Goal: Find specific page/section: Find specific page/section

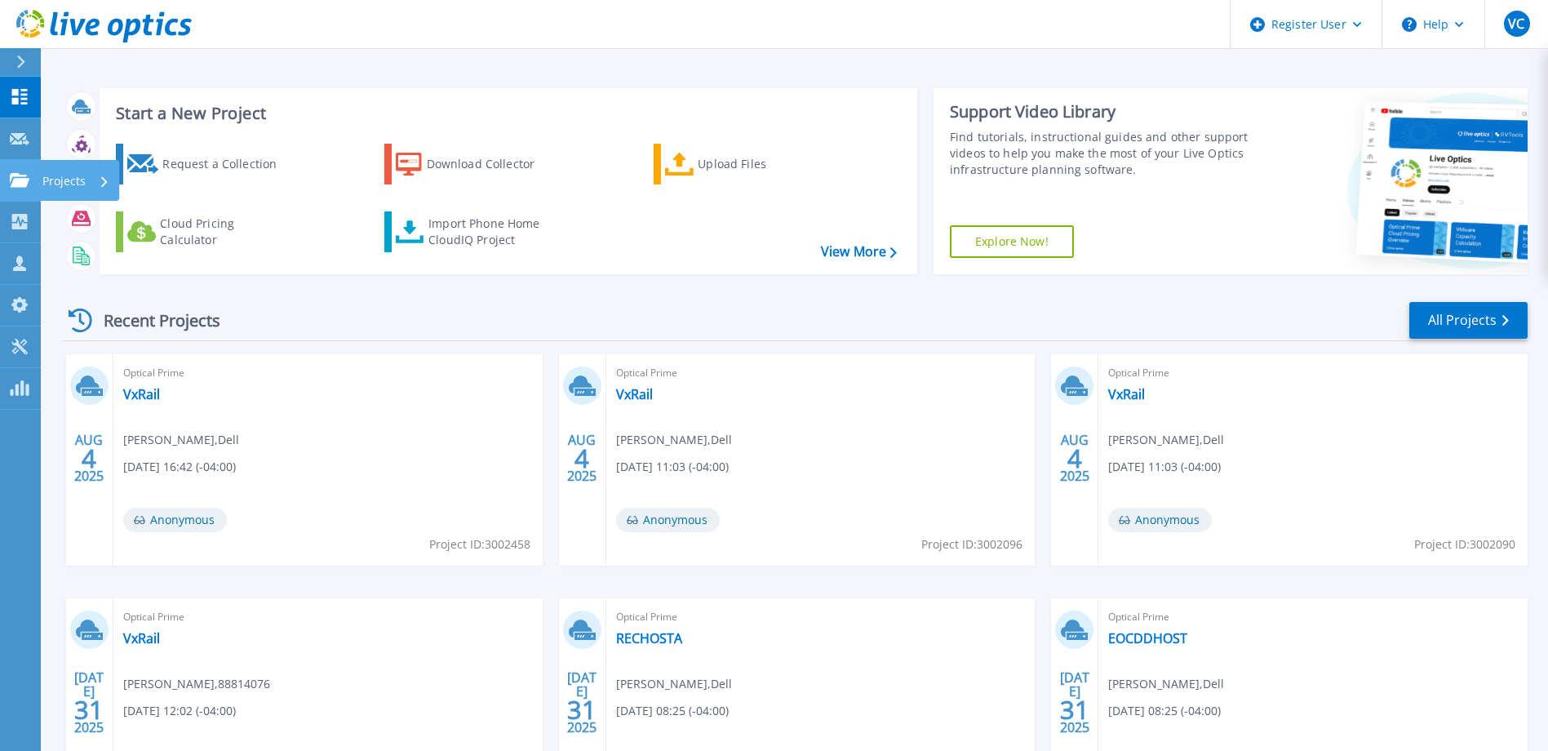
click at [17, 177] on icon at bounding box center [20, 180] width 20 height 14
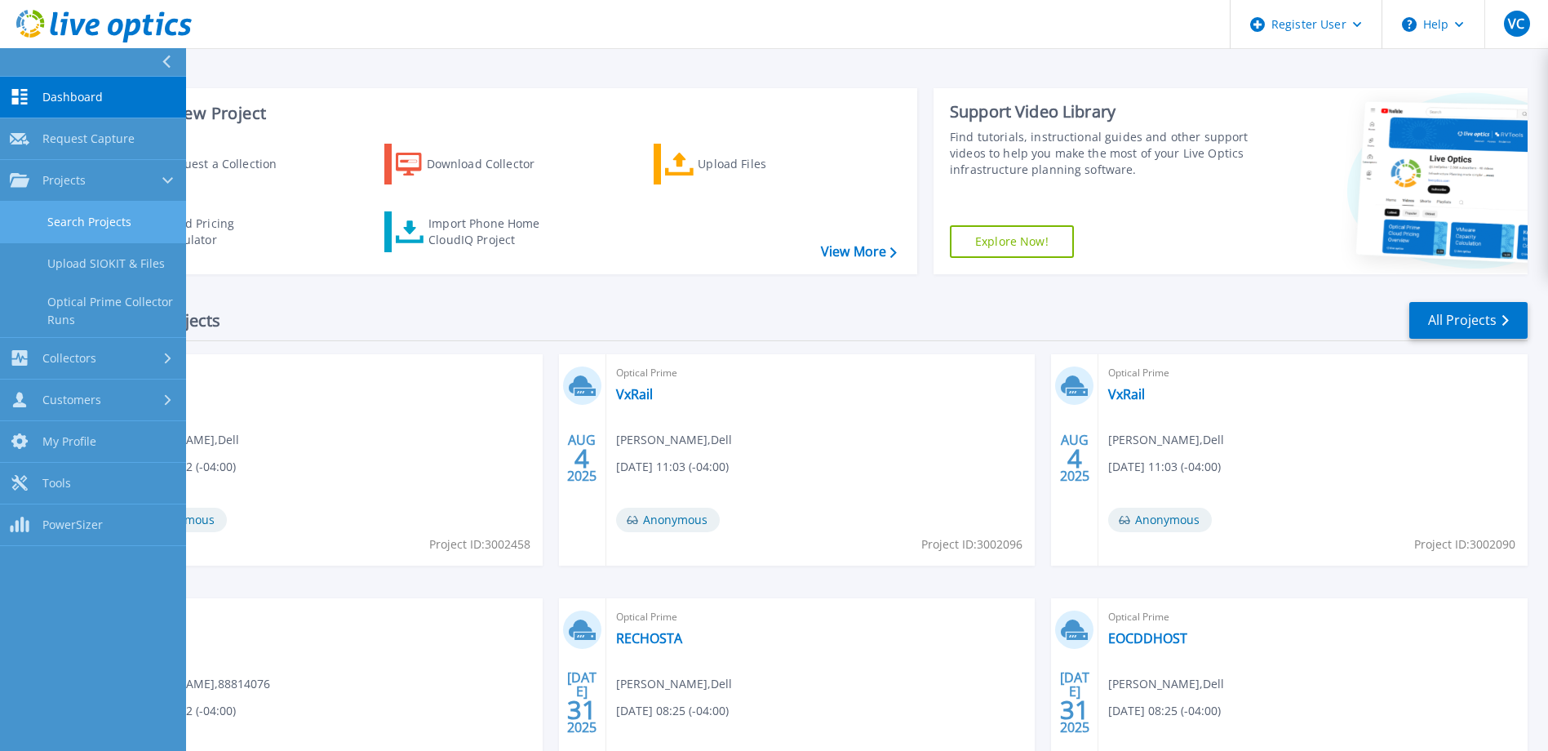
drag, startPoint x: 100, startPoint y: 221, endPoint x: 116, endPoint y: 209, distance: 19.8
click at [100, 221] on link "Search Projects" at bounding box center [93, 223] width 186 height 42
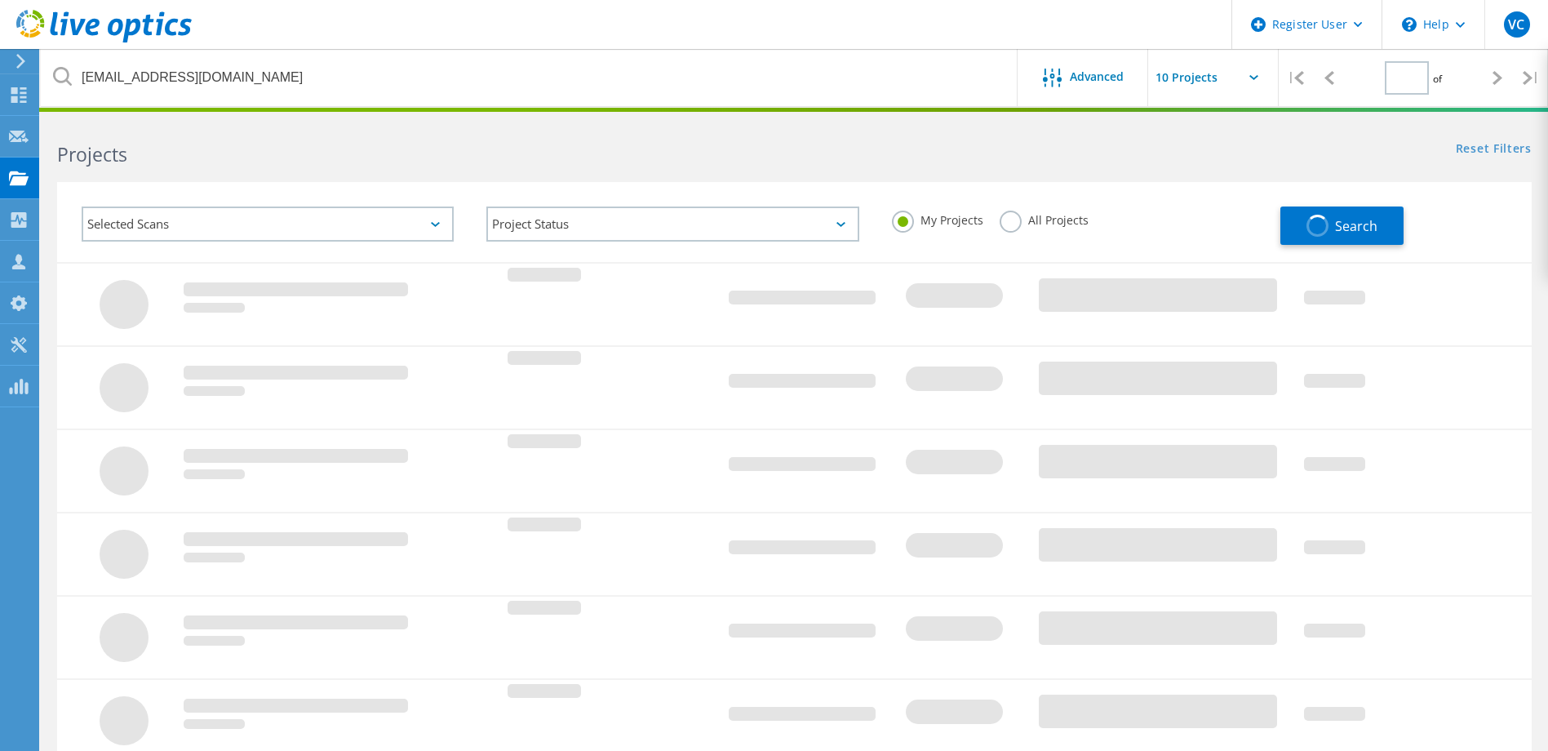
type input "1"
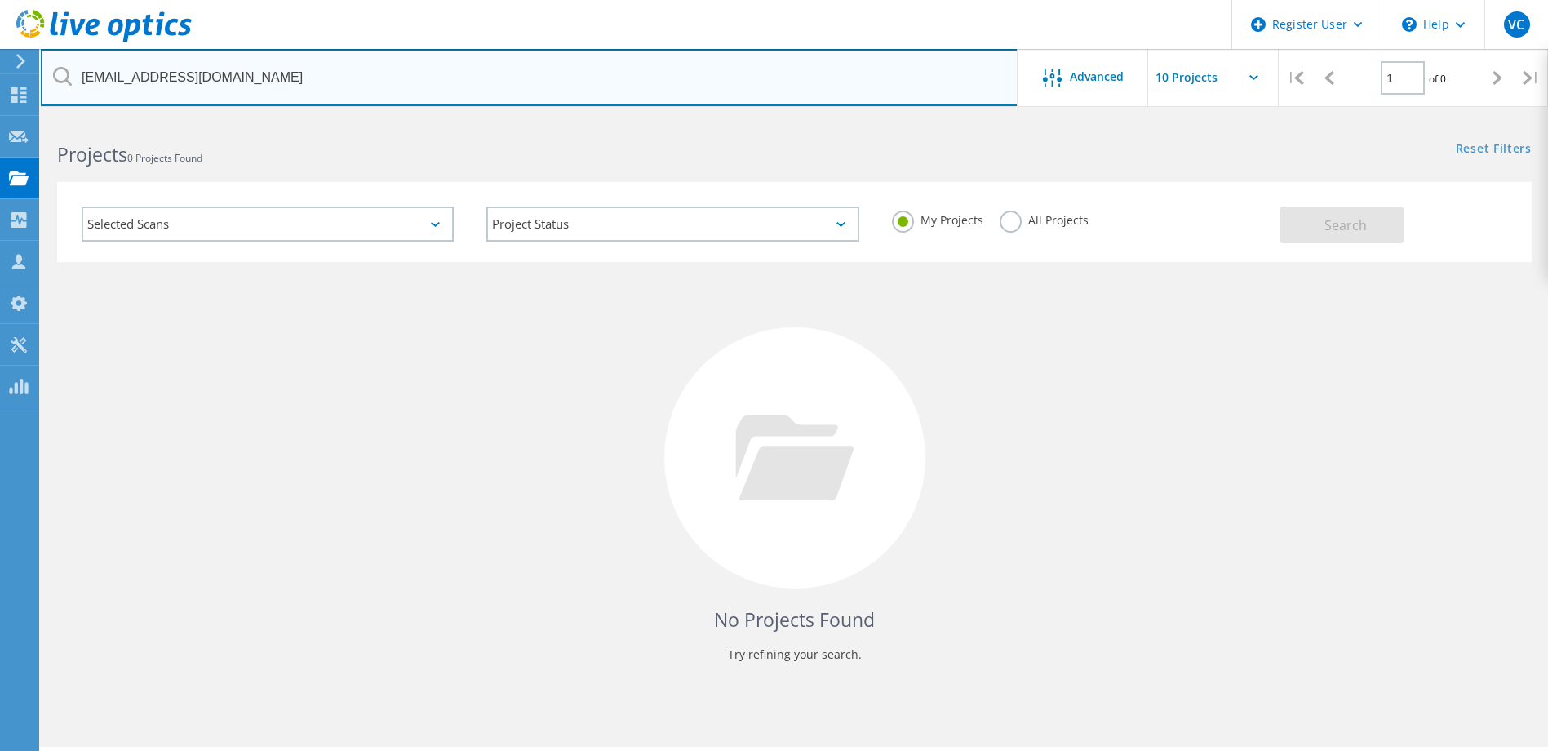
click at [269, 91] on input "[EMAIL_ADDRESS][DOMAIN_NAME]" at bounding box center [530, 77] width 978 height 57
paste input "[PERSON_NAME][EMAIL_ADDRESS][PERSON_NAME][DOMAIN_NAME]"
type input "[PERSON_NAME][EMAIL_ADDRESS][PERSON_NAME][DOMAIN_NAME]"
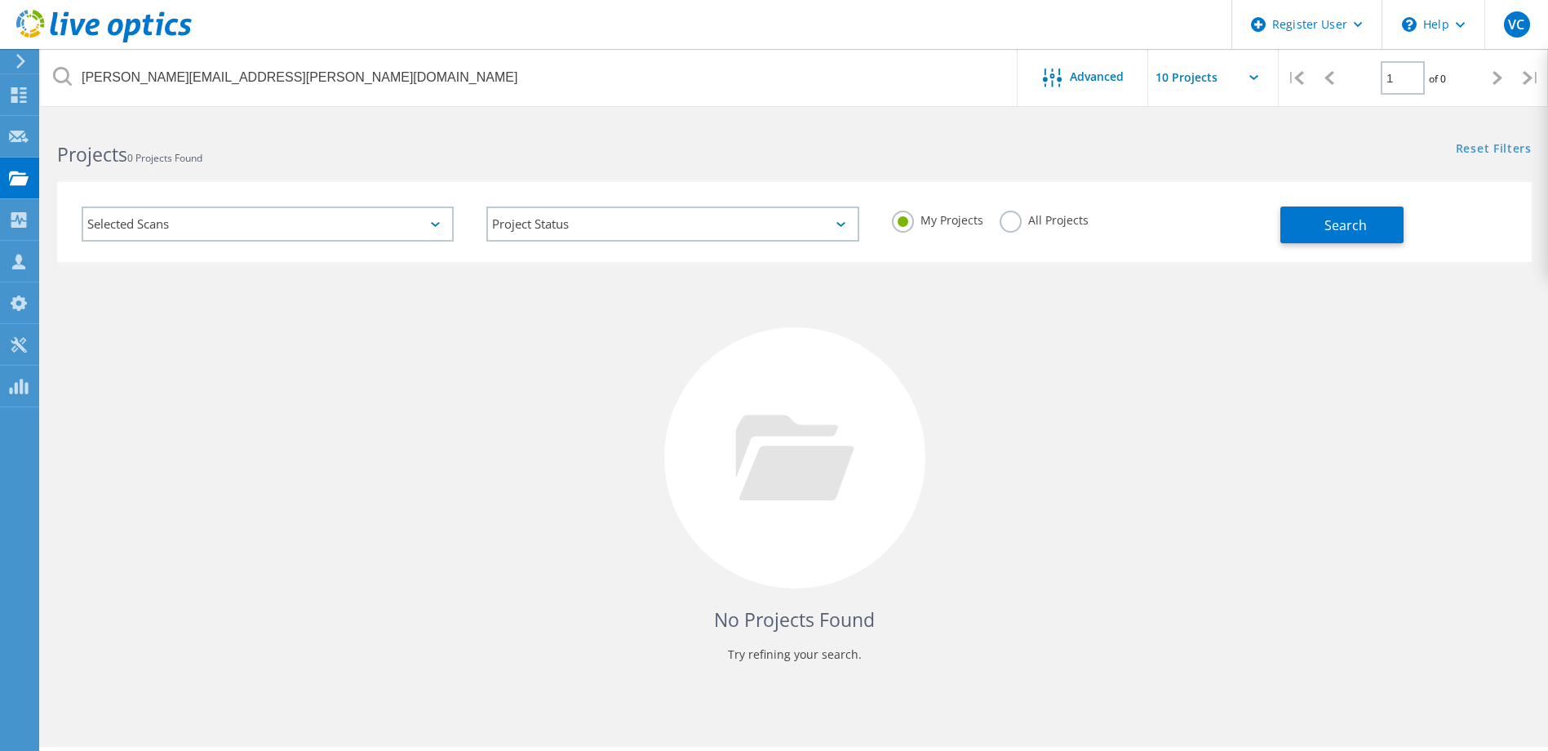
click at [1015, 223] on label "All Projects" at bounding box center [1044, 219] width 89 height 16
click at [0, 0] on input "All Projects" at bounding box center [0, 0] width 0 height 0
click at [1338, 223] on span "Search" at bounding box center [1346, 225] width 42 height 18
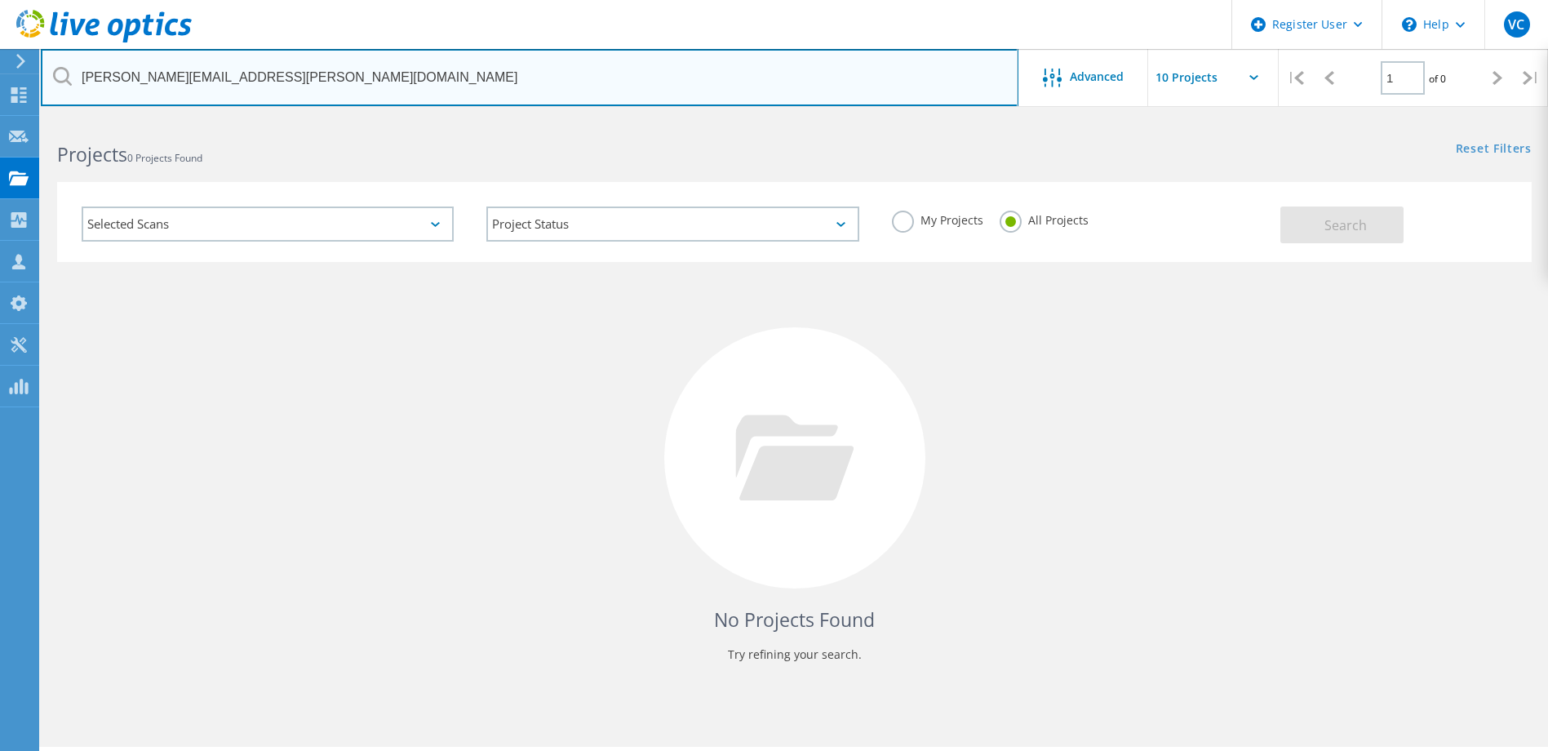
click at [801, 71] on input "[PERSON_NAME][EMAIL_ADDRESS][PERSON_NAME][DOMAIN_NAME]" at bounding box center [530, 77] width 978 height 57
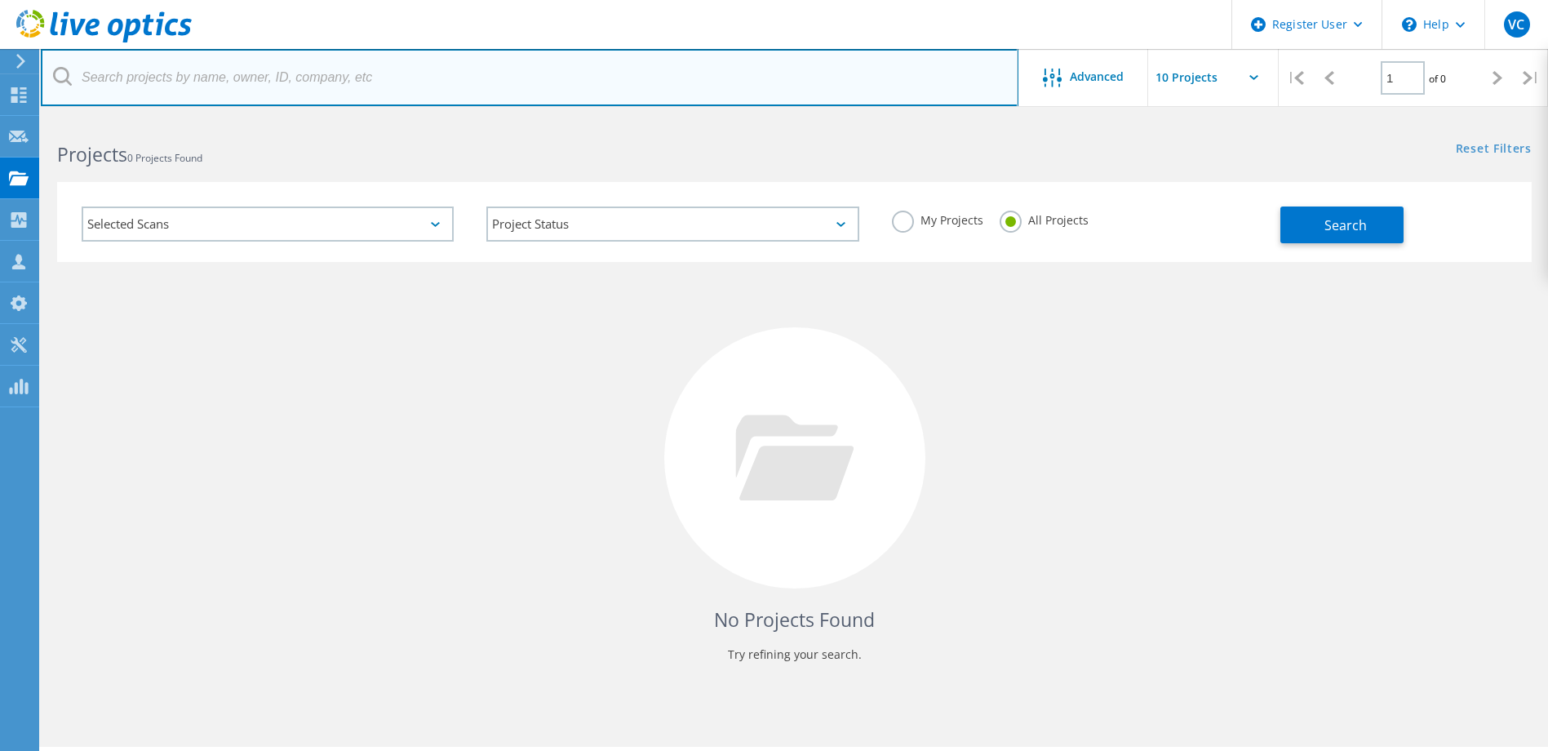
paste input "[PERSON_NAME][EMAIL_ADDRESS][PERSON_NAME][DOMAIN_NAME]"
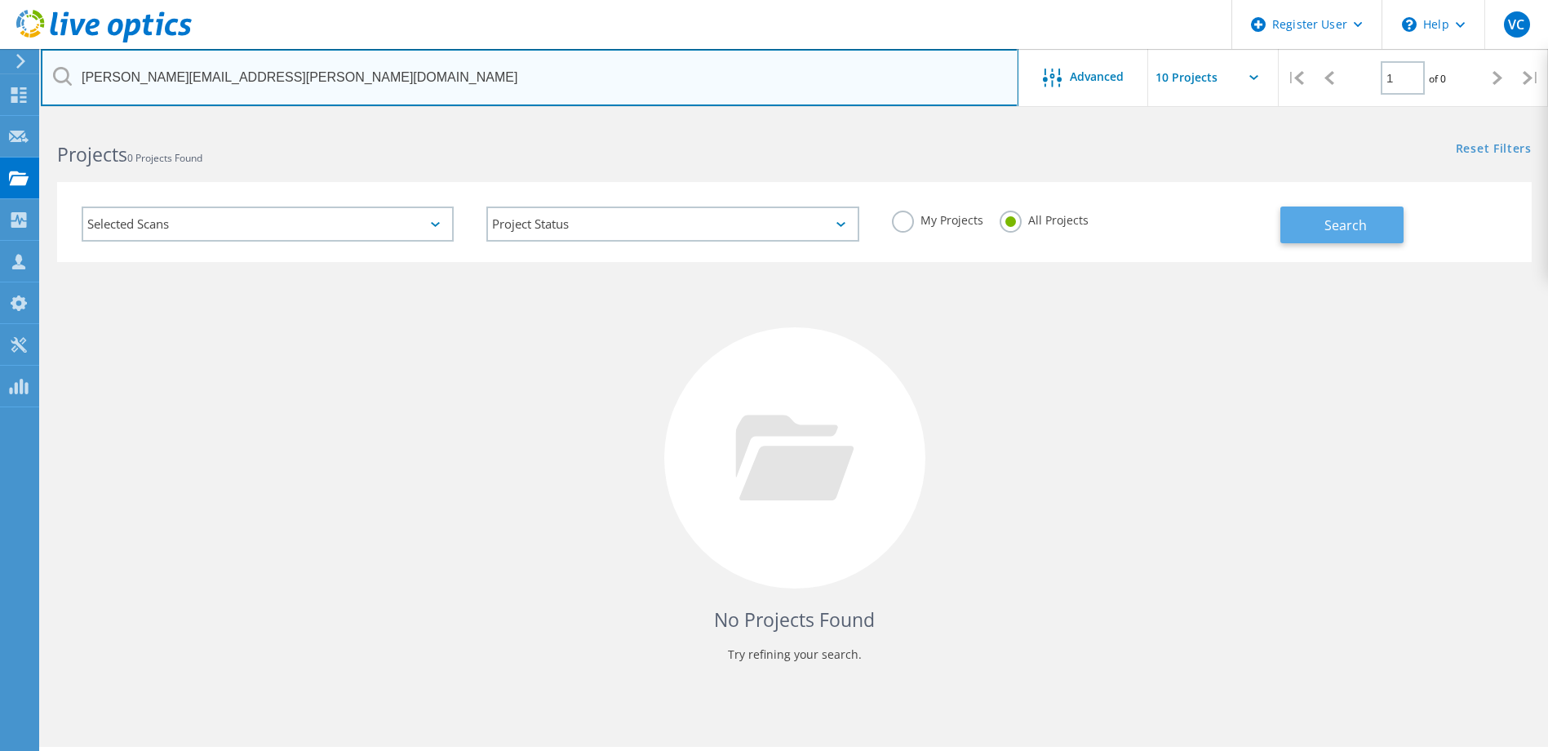
type input "[PERSON_NAME][EMAIL_ADDRESS][PERSON_NAME][DOMAIN_NAME]"
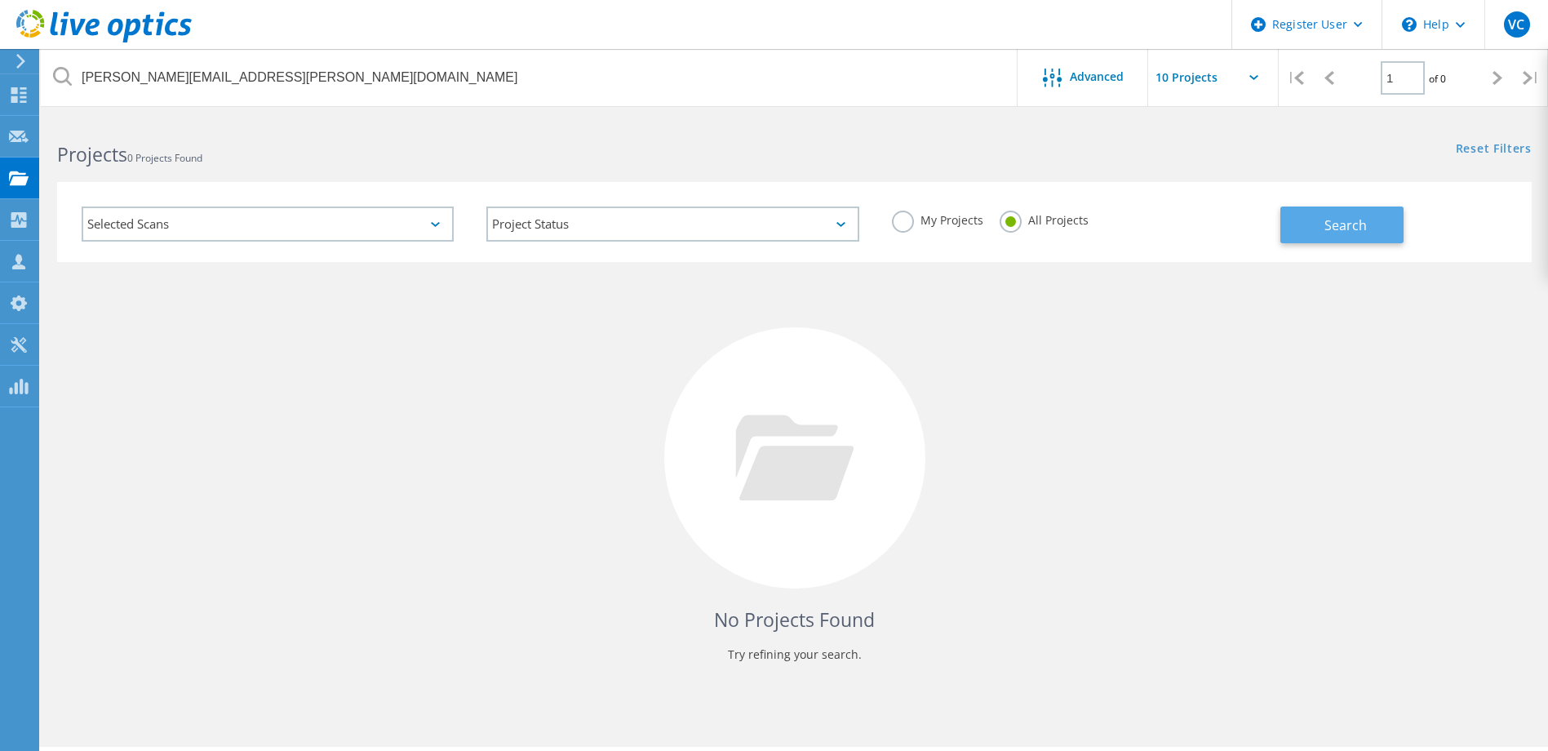
click at [1303, 229] on button "Search" at bounding box center [1341, 224] width 123 height 37
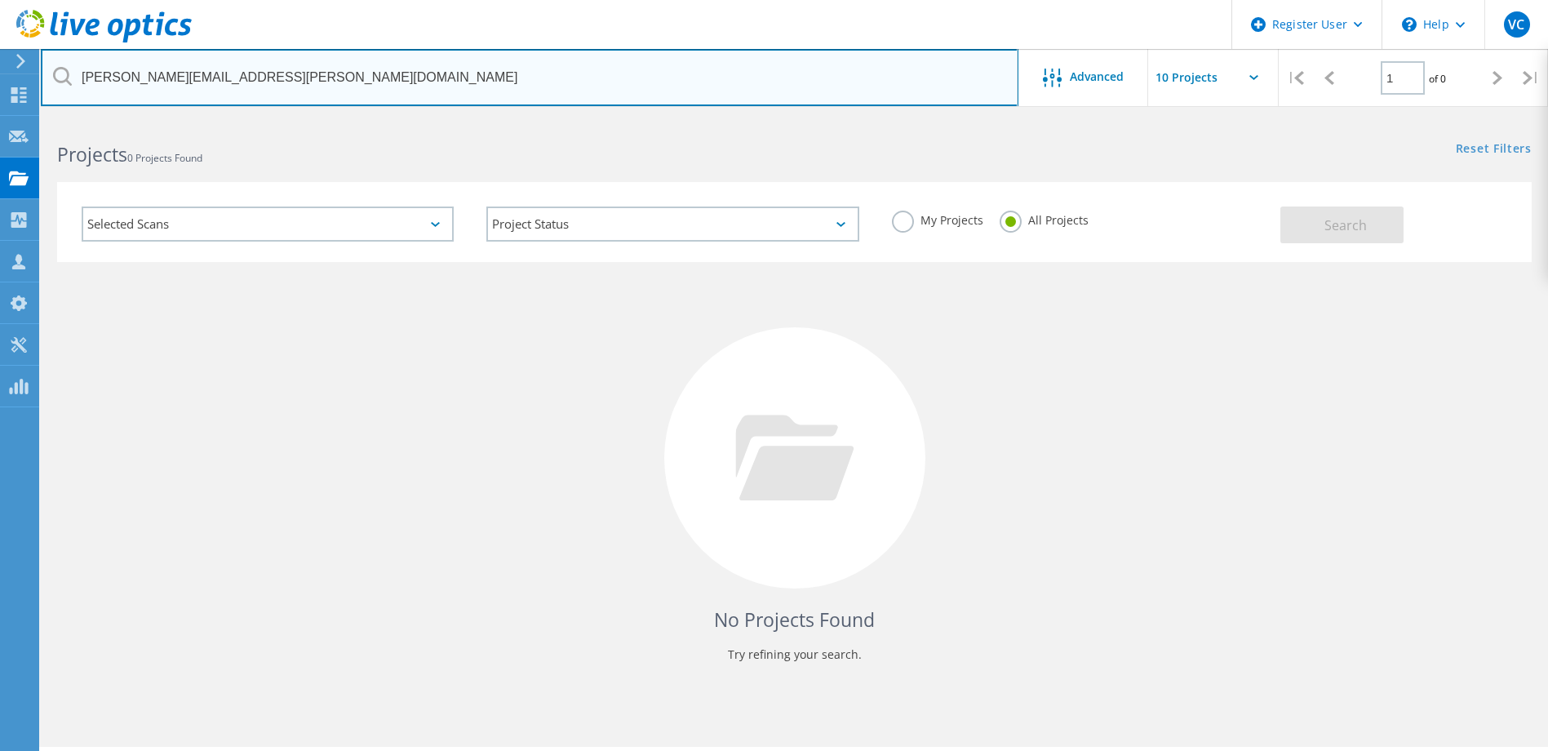
drag, startPoint x: 415, startPoint y: 83, endPoint x: 453, endPoint y: 49, distance: 50.8
click at [415, 84] on input "[PERSON_NAME][EMAIL_ADDRESS][PERSON_NAME][DOMAIN_NAME]" at bounding box center [530, 77] width 978 height 57
